Goal: Information Seeking & Learning: Learn about a topic

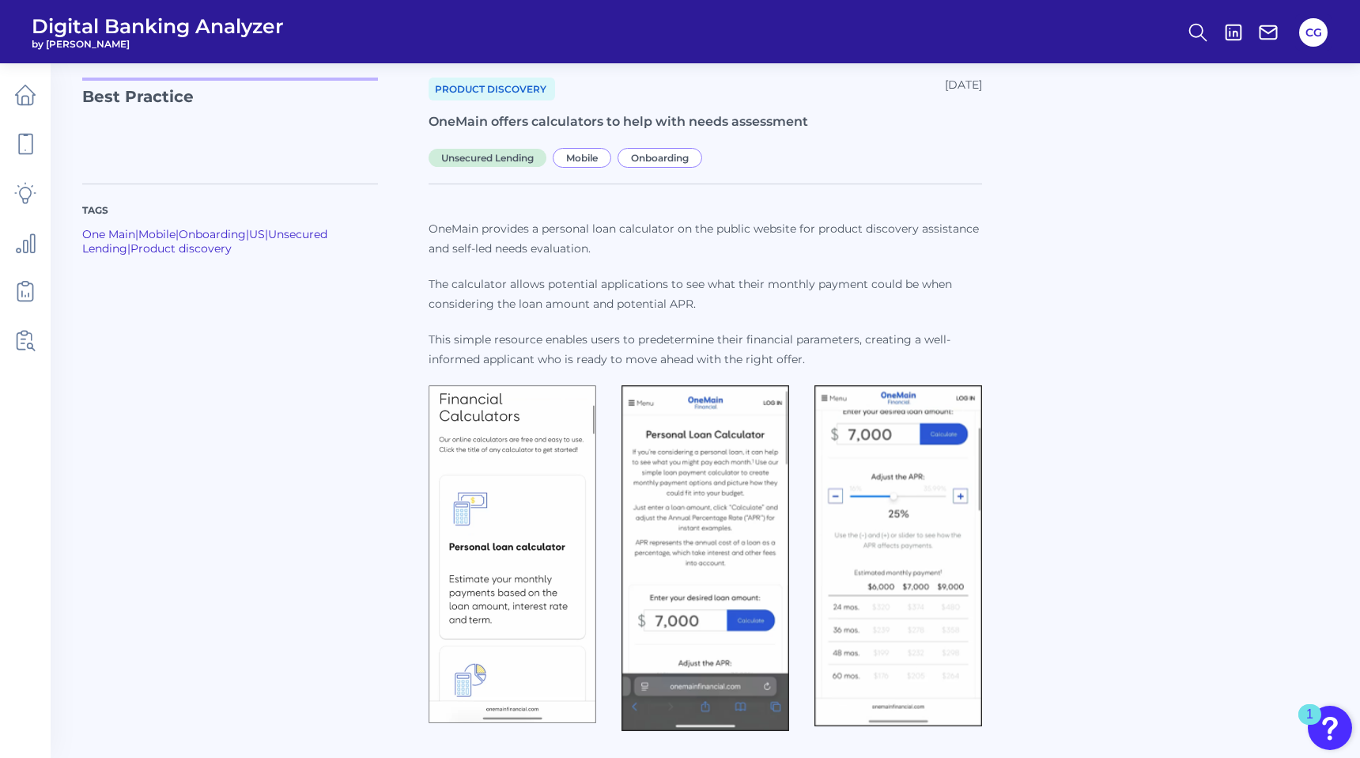
scroll to position [47, 0]
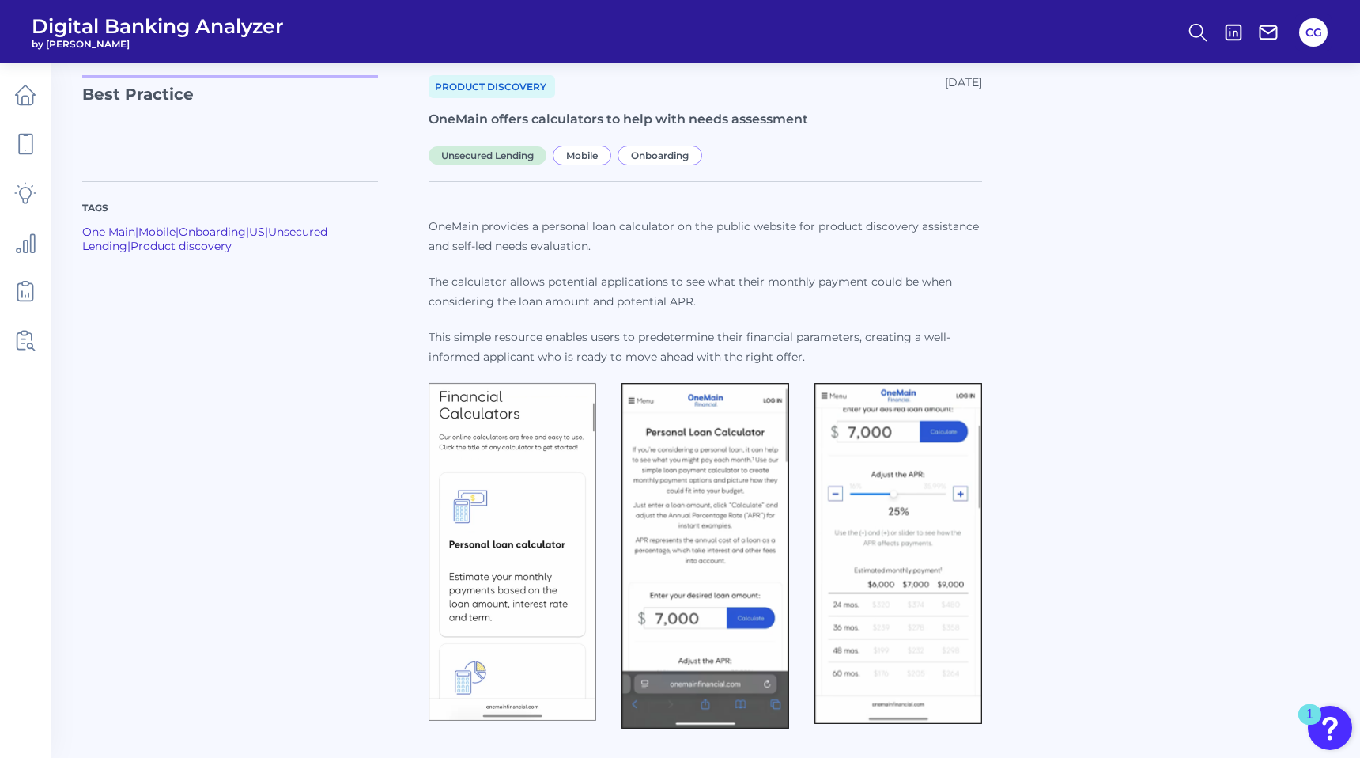
click at [500, 491] on img at bounding box center [513, 552] width 168 height 338
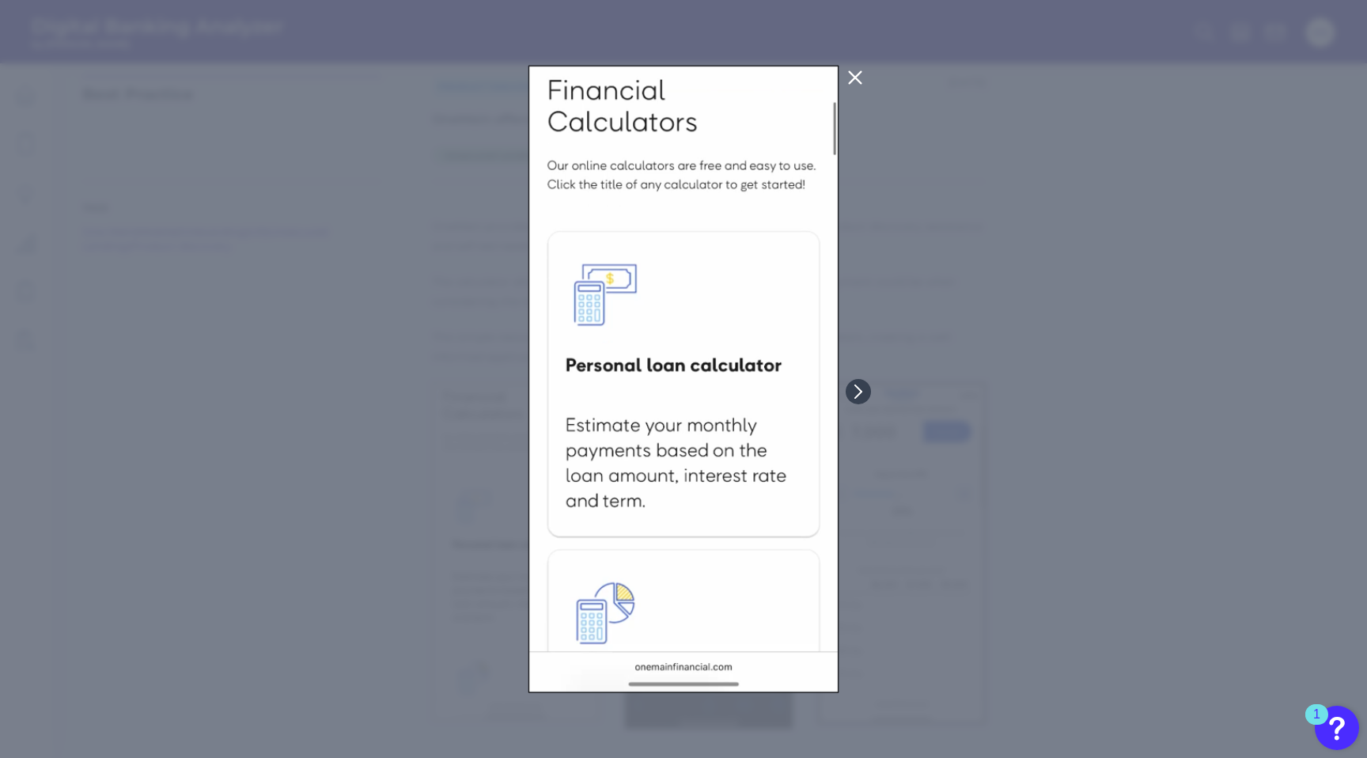
click at [912, 509] on div at bounding box center [683, 379] width 1367 height 758
click at [1052, 435] on div at bounding box center [683, 379] width 1367 height 758
click at [859, 77] on icon at bounding box center [854, 77] width 19 height 19
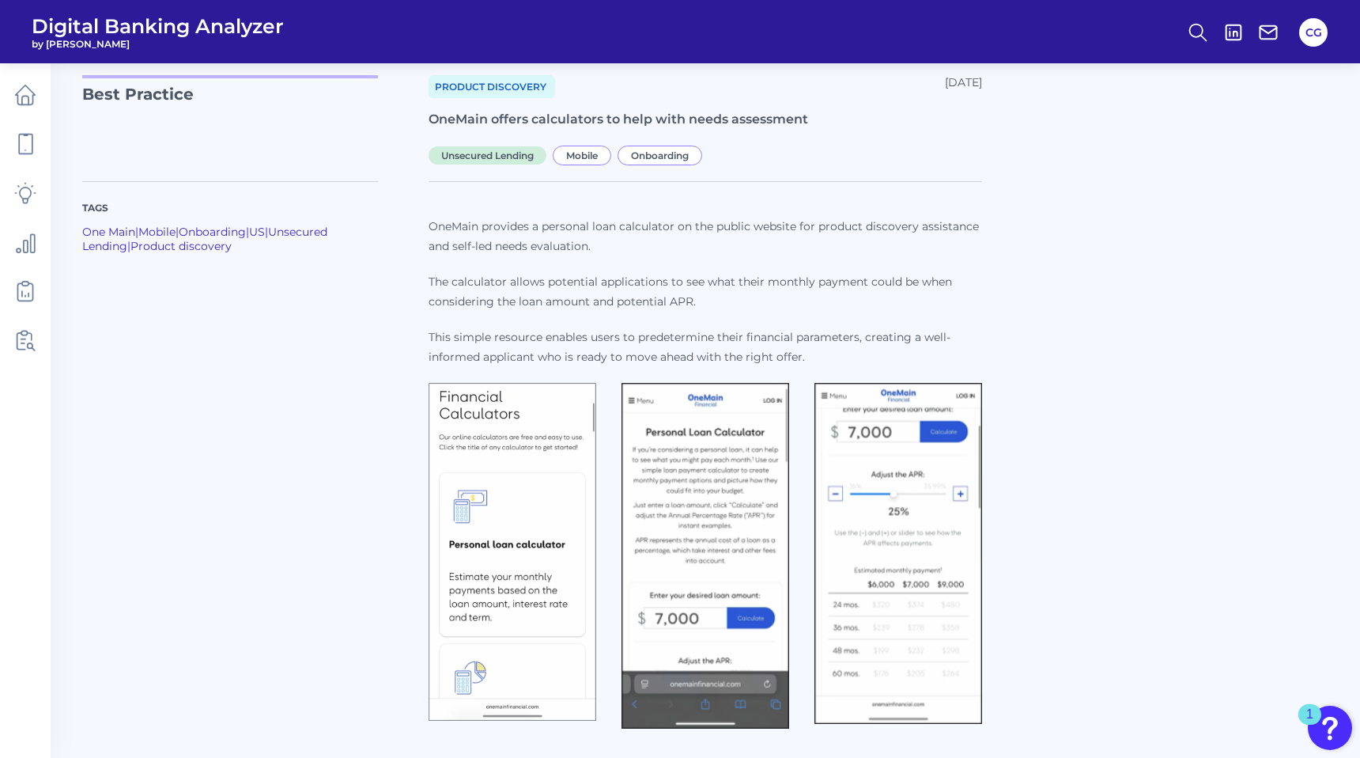
click at [711, 488] on img at bounding box center [706, 556] width 168 height 346
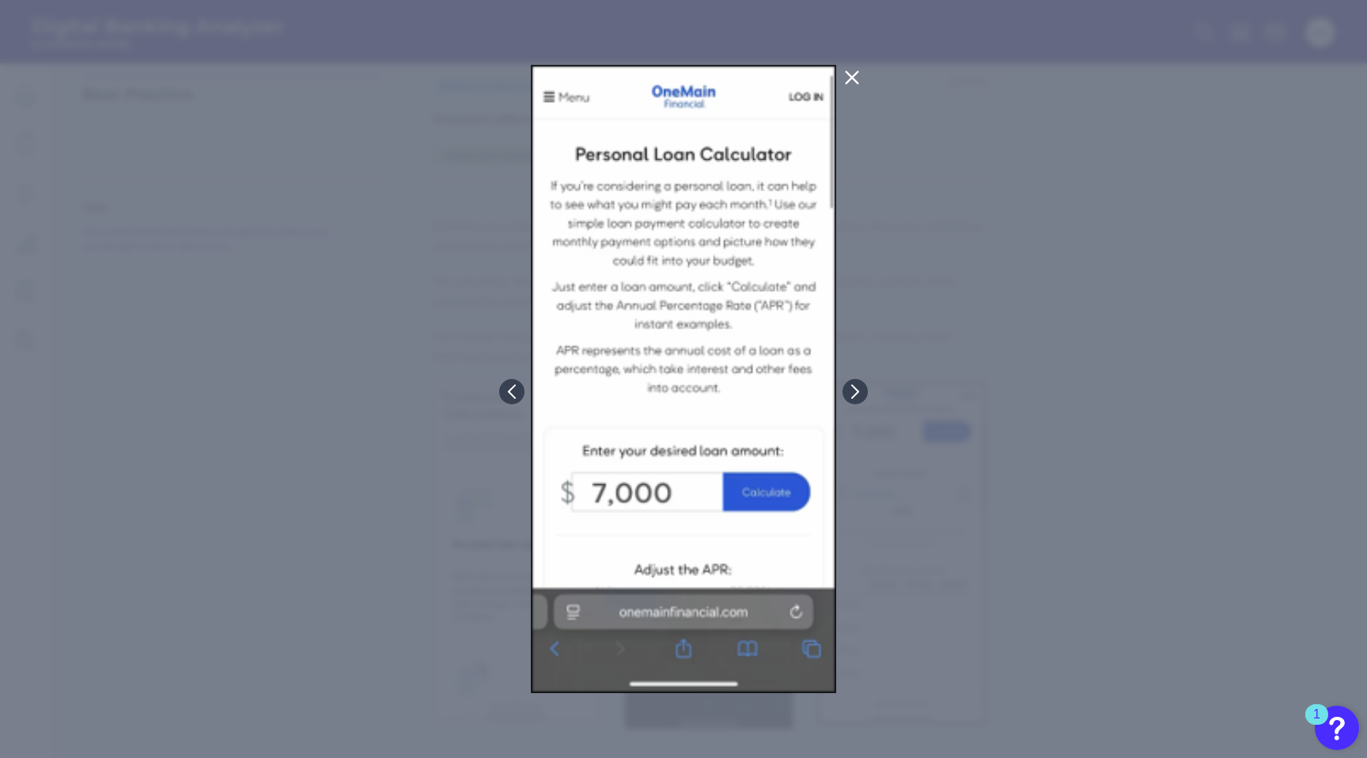
click at [1031, 469] on div at bounding box center [683, 379] width 1367 height 758
click at [853, 78] on icon at bounding box center [851, 77] width 19 height 19
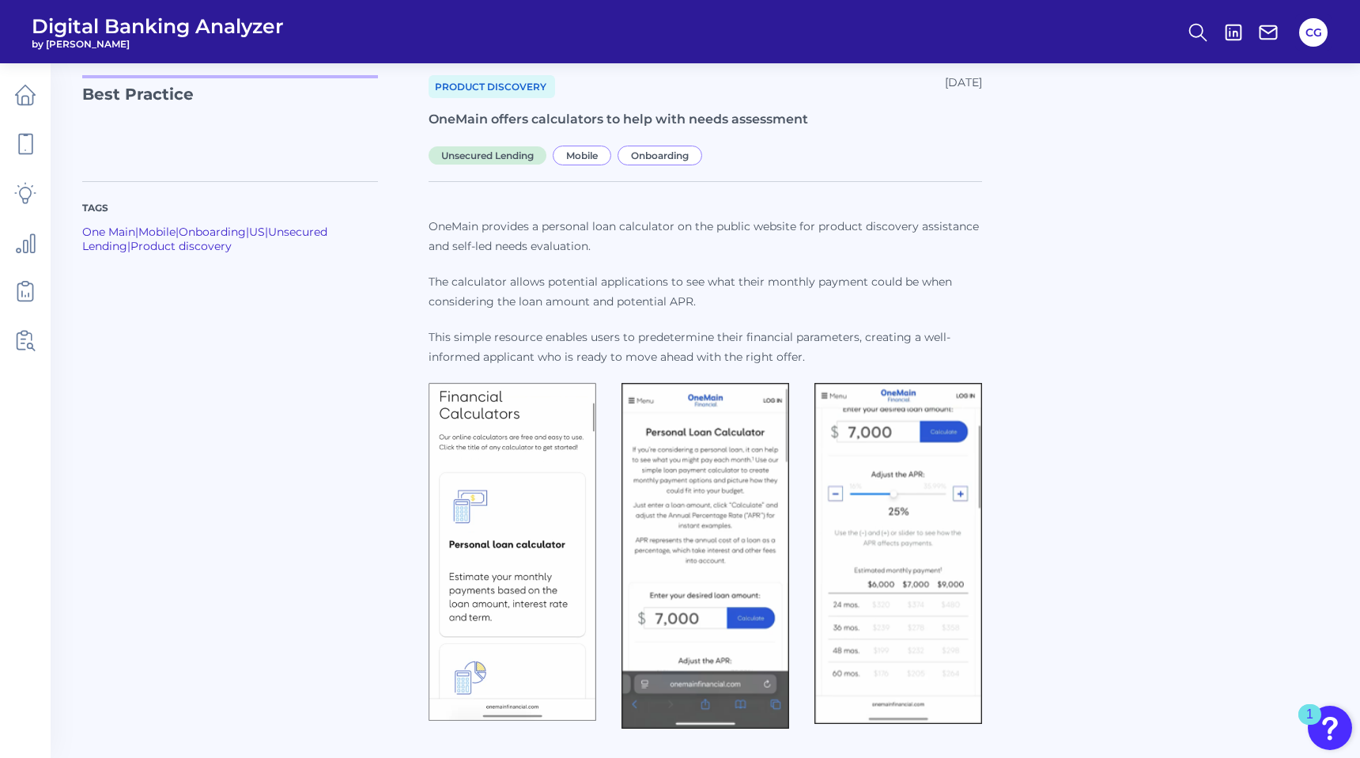
click at [893, 474] on img at bounding box center [899, 553] width 168 height 341
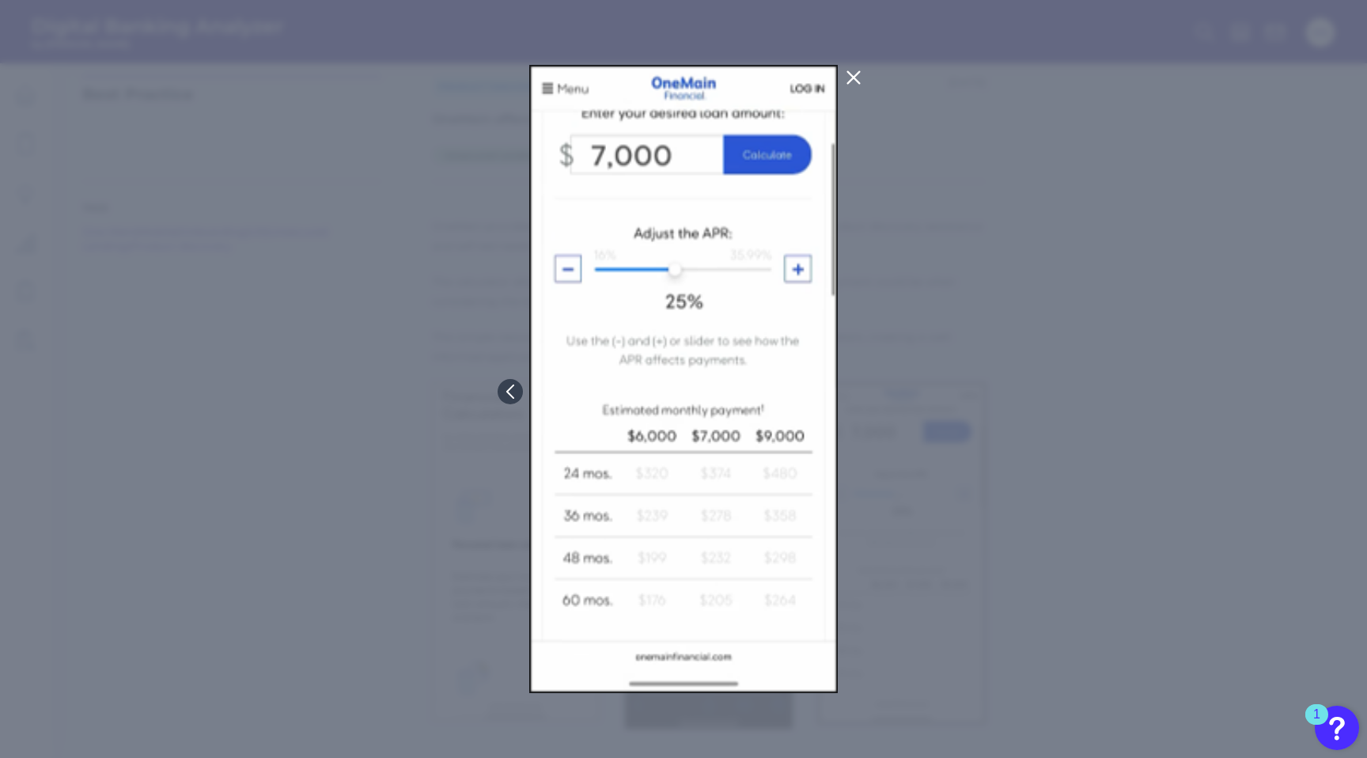
click at [853, 76] on icon at bounding box center [854, 78] width 12 height 12
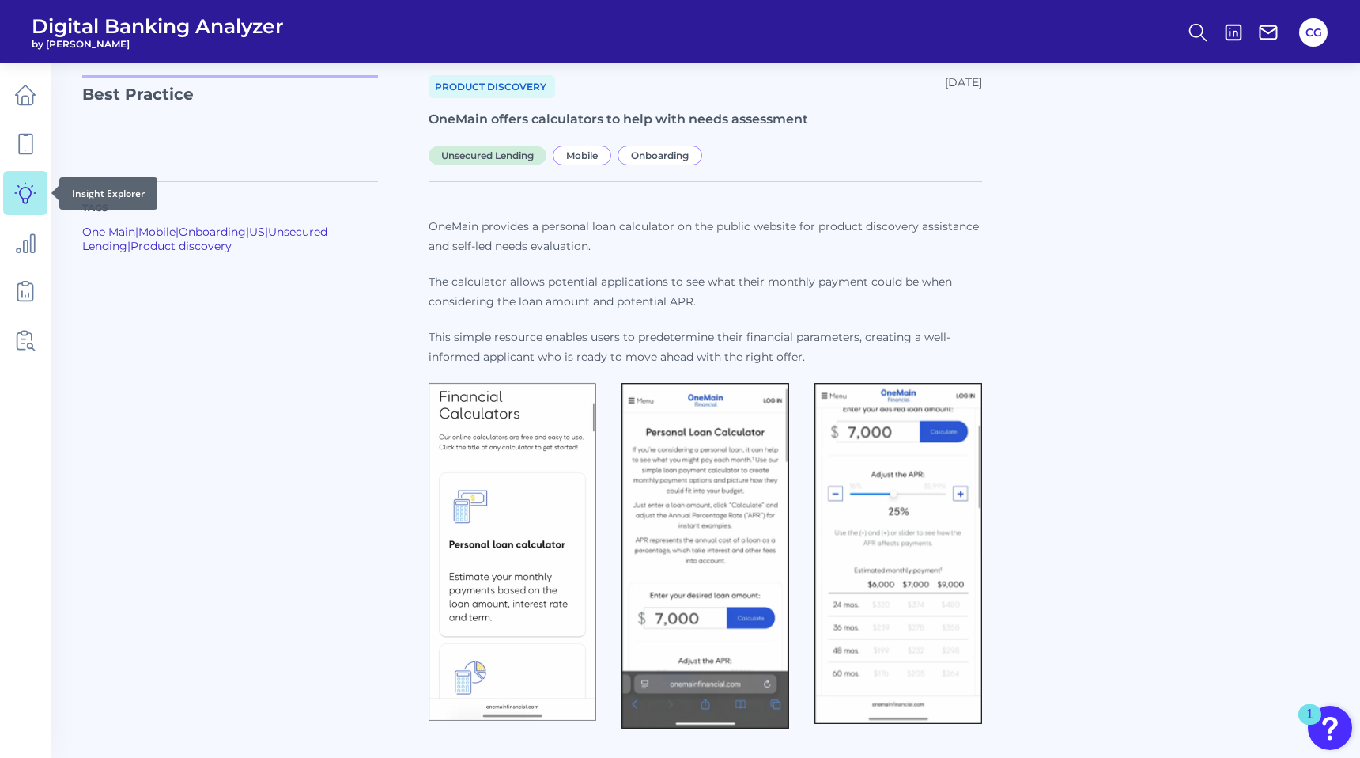
click at [20, 200] on icon at bounding box center [25, 193] width 22 height 22
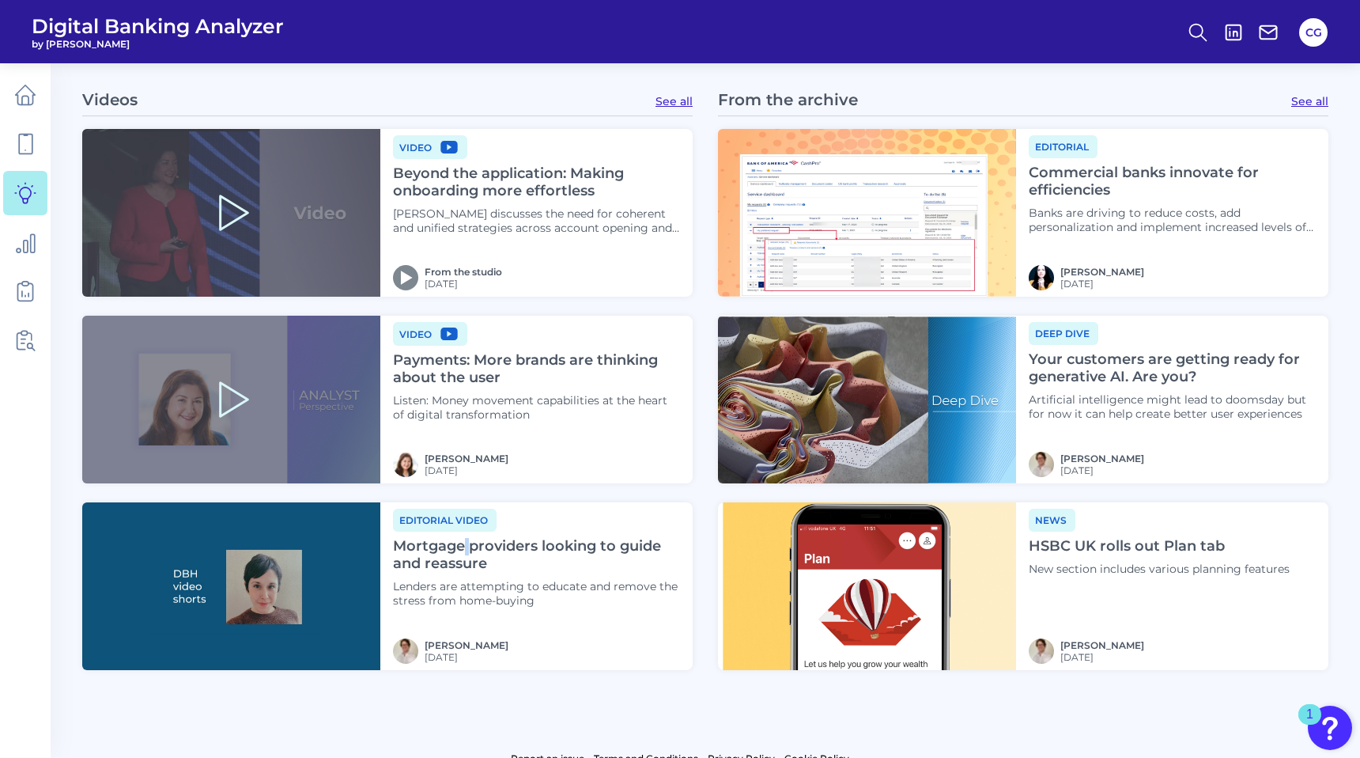
scroll to position [1766, 0]
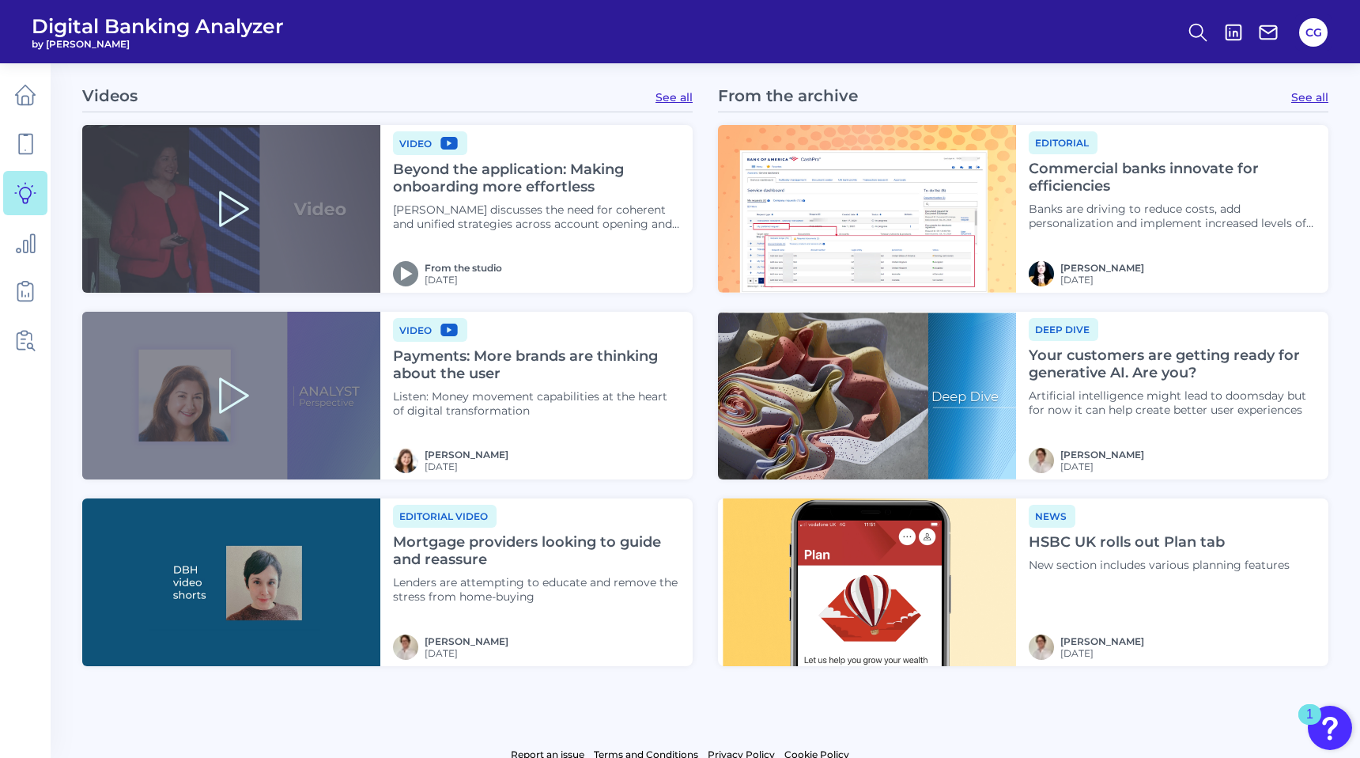
click at [1118, 551] on h4 "HSBC UK rolls out Plan tab" at bounding box center [1172, 542] width 287 height 17
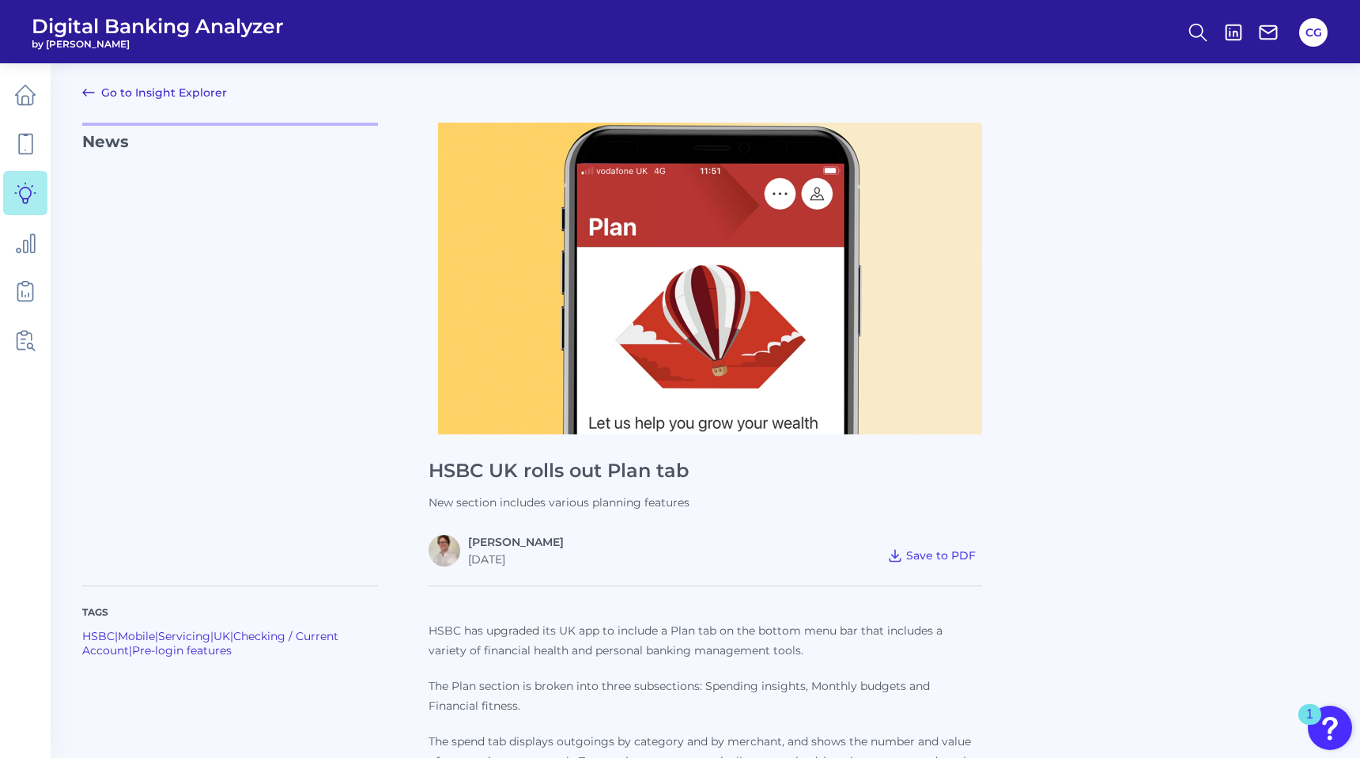
click at [89, 90] on icon at bounding box center [88, 92] width 19 height 19
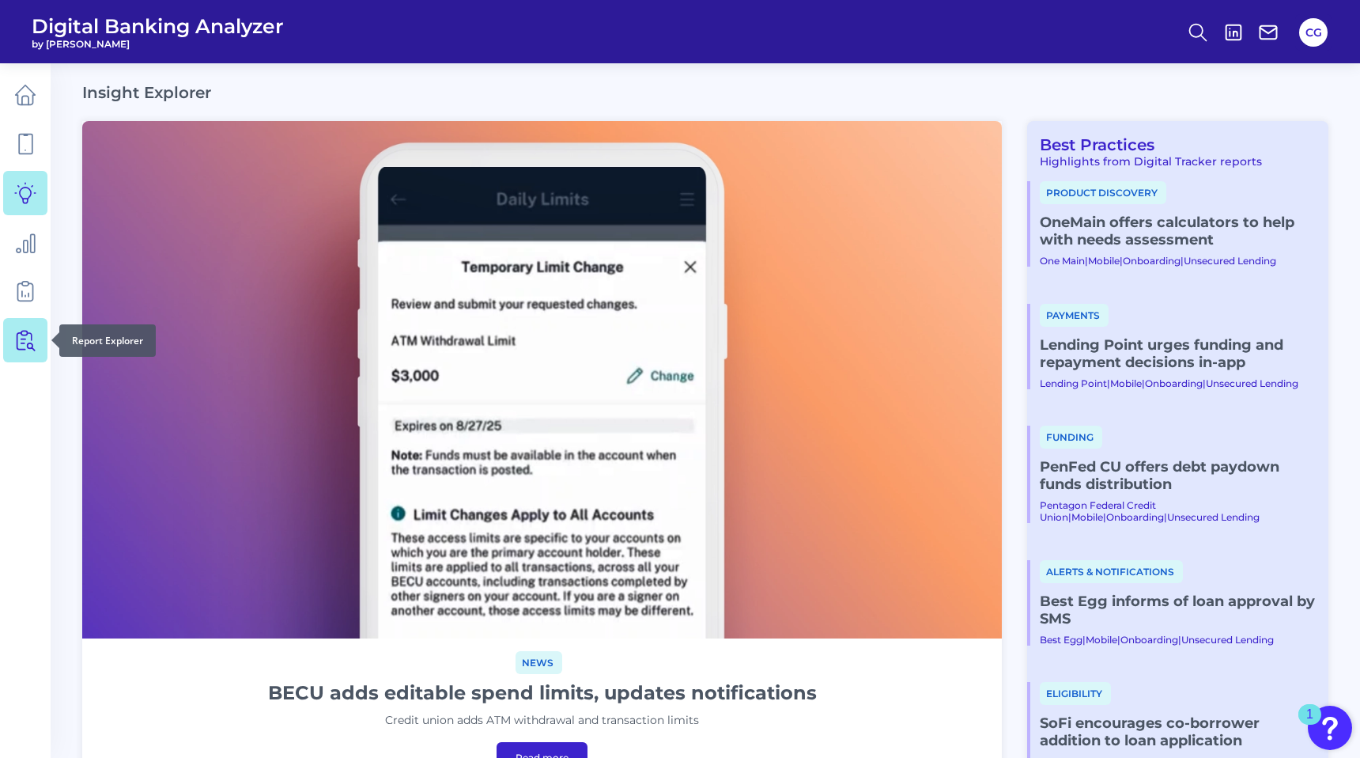
click at [25, 335] on icon at bounding box center [27, 341] width 13 height 20
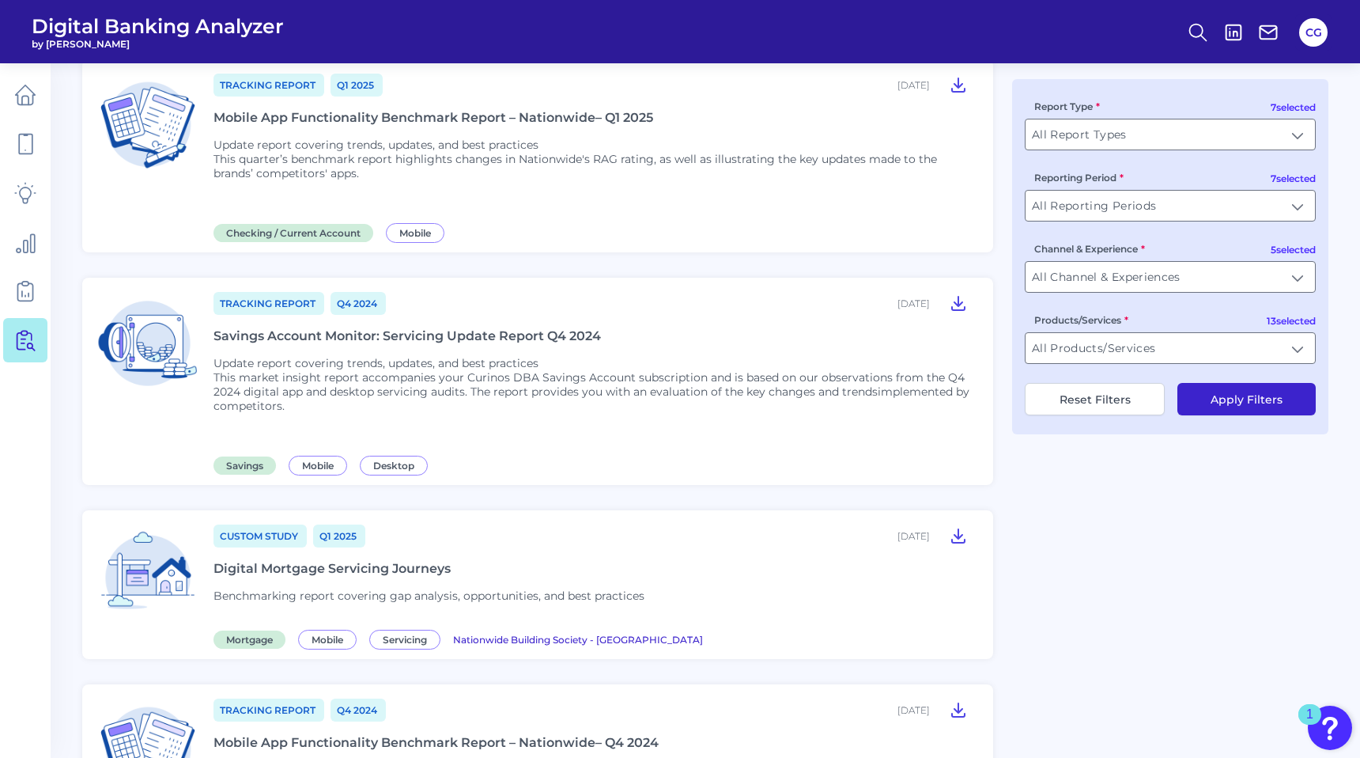
scroll to position [513, 0]
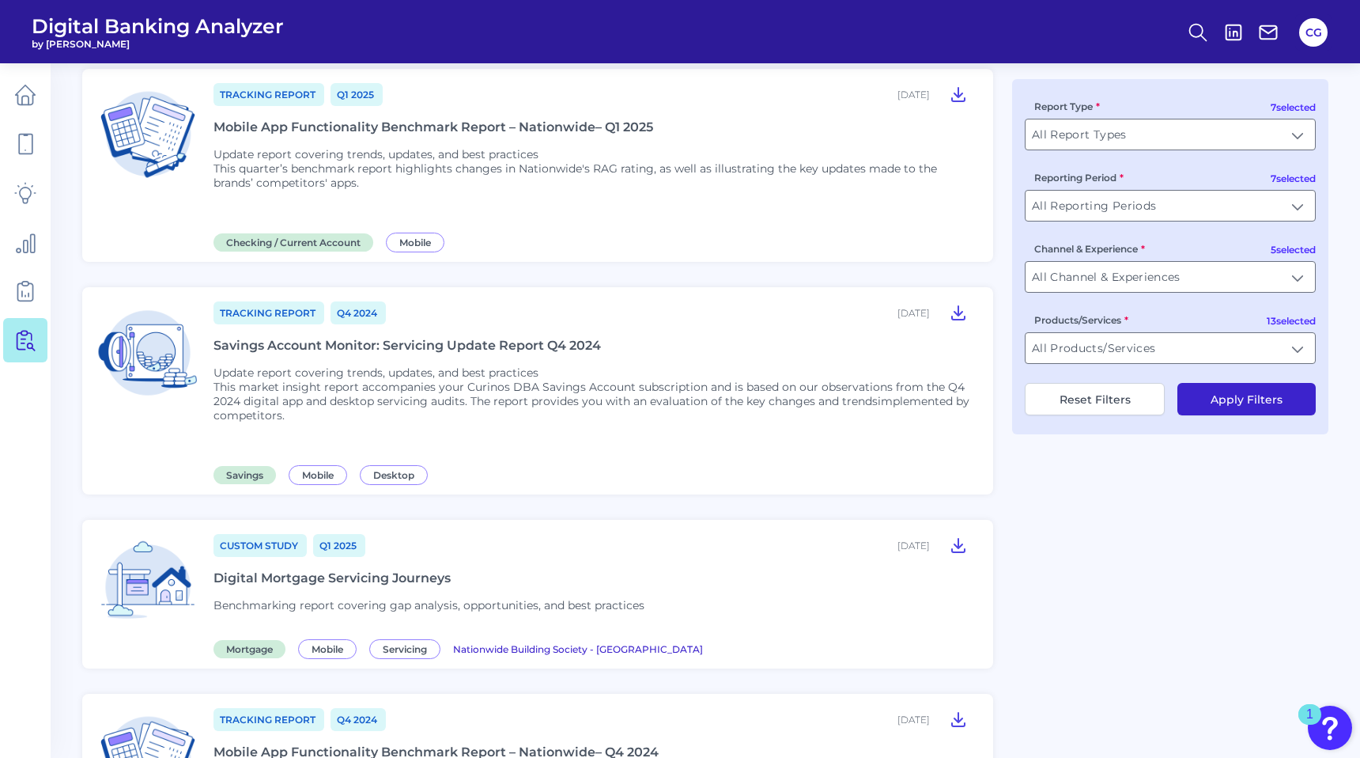
click at [330, 573] on div "Digital Mortgage Servicing Journeys" at bounding box center [332, 577] width 237 height 15
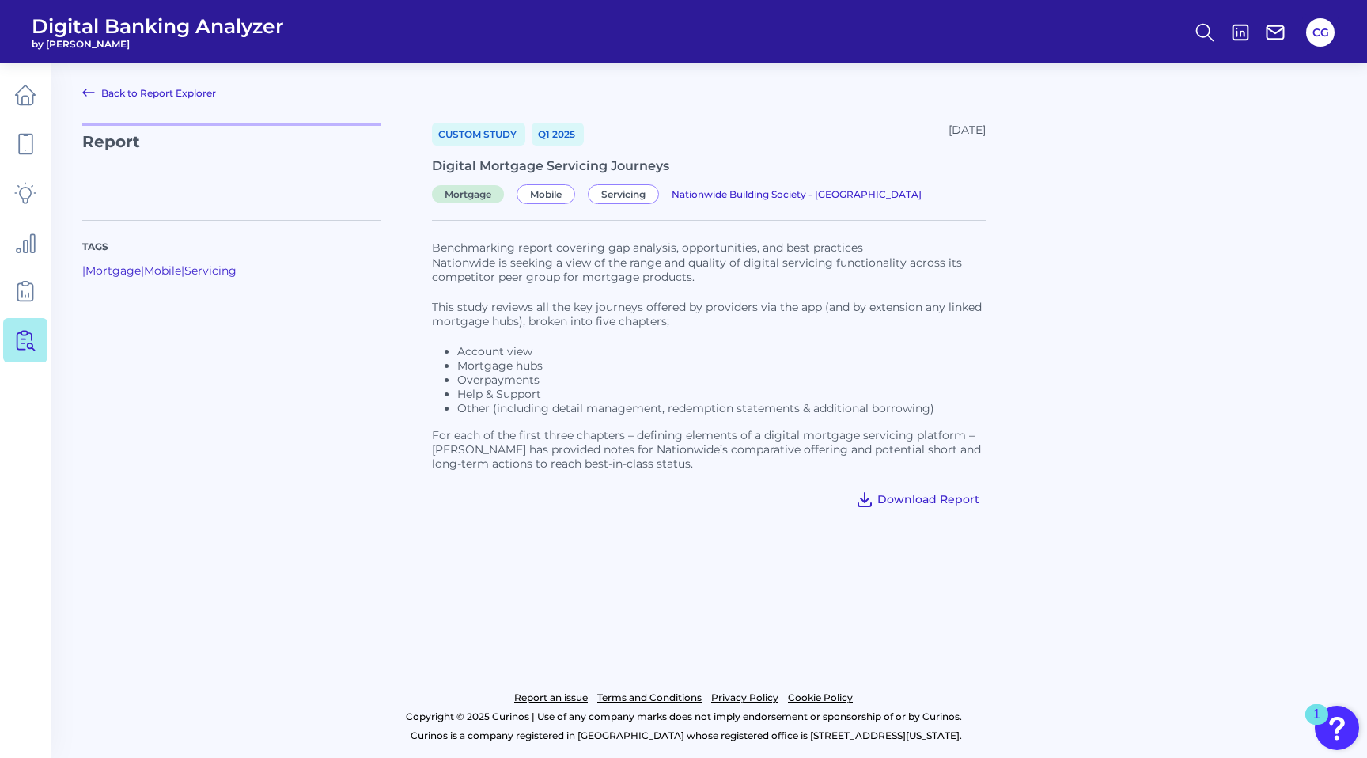
click at [925, 494] on span "Download Report" at bounding box center [928, 499] width 102 height 14
